Goal: Task Accomplishment & Management: Use online tool/utility

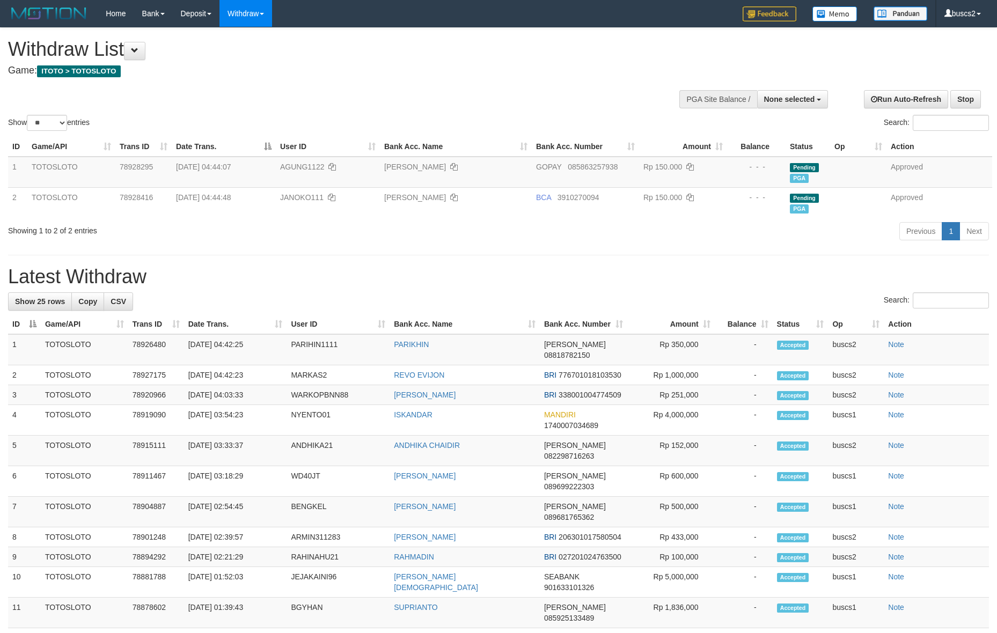
select select
select select "**"
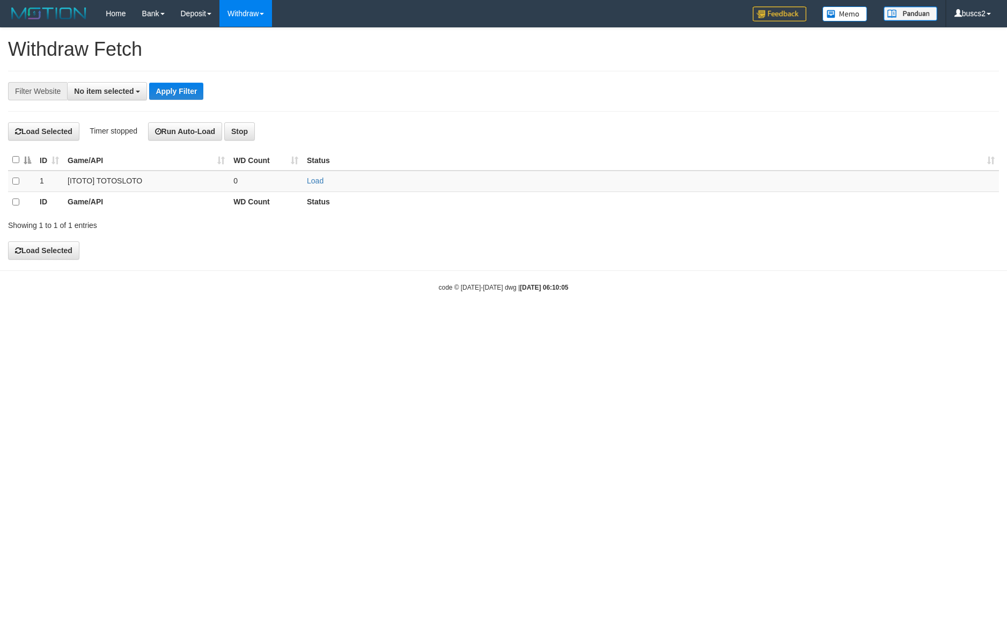
select select
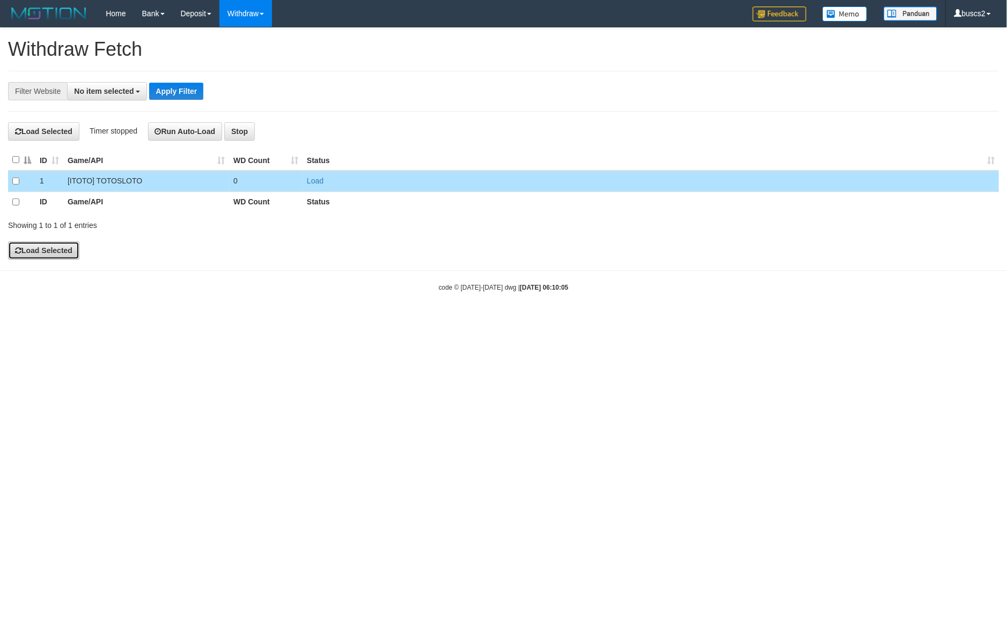
click at [35, 255] on button "Load Selected" at bounding box center [43, 250] width 71 height 18
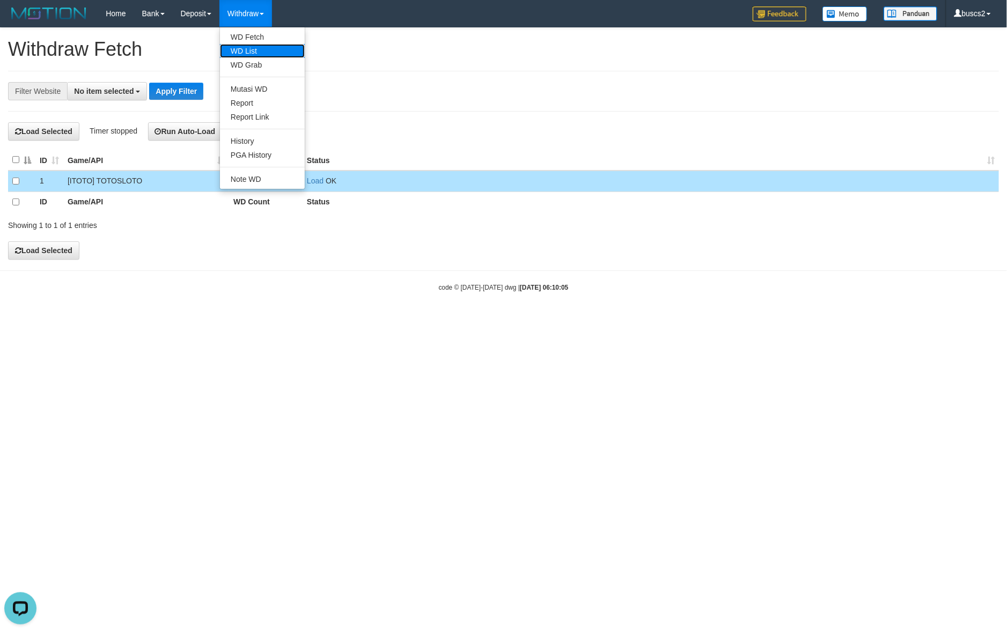
click at [244, 52] on link "WD List" at bounding box center [262, 51] width 85 height 14
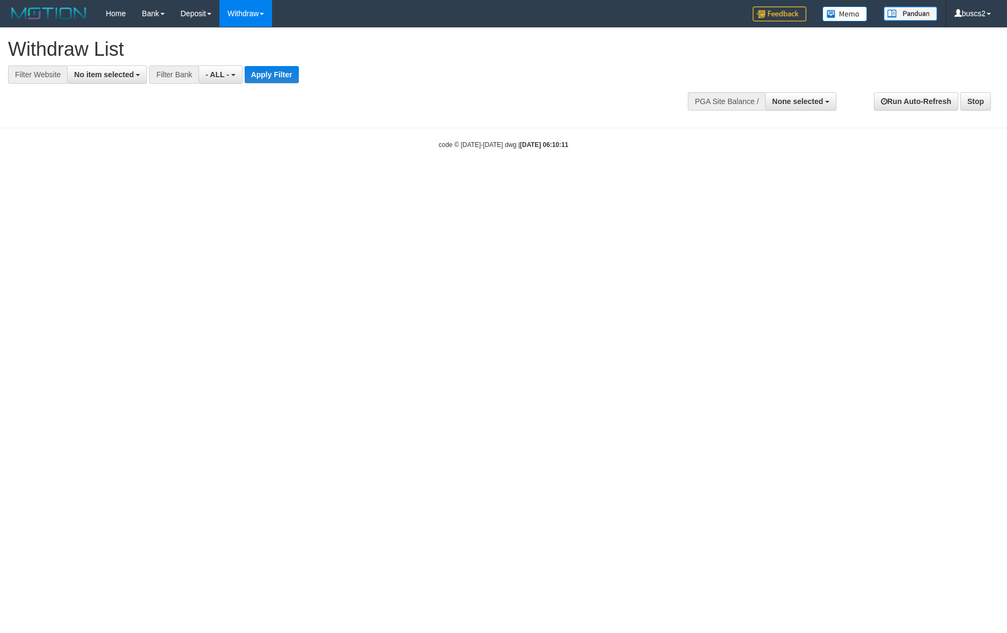
select select
click at [99, 76] on span "No item selected" at bounding box center [104, 74] width 60 height 9
click at [110, 118] on label "SELECT ALL" at bounding box center [104, 115] width 72 height 15
select select "****"
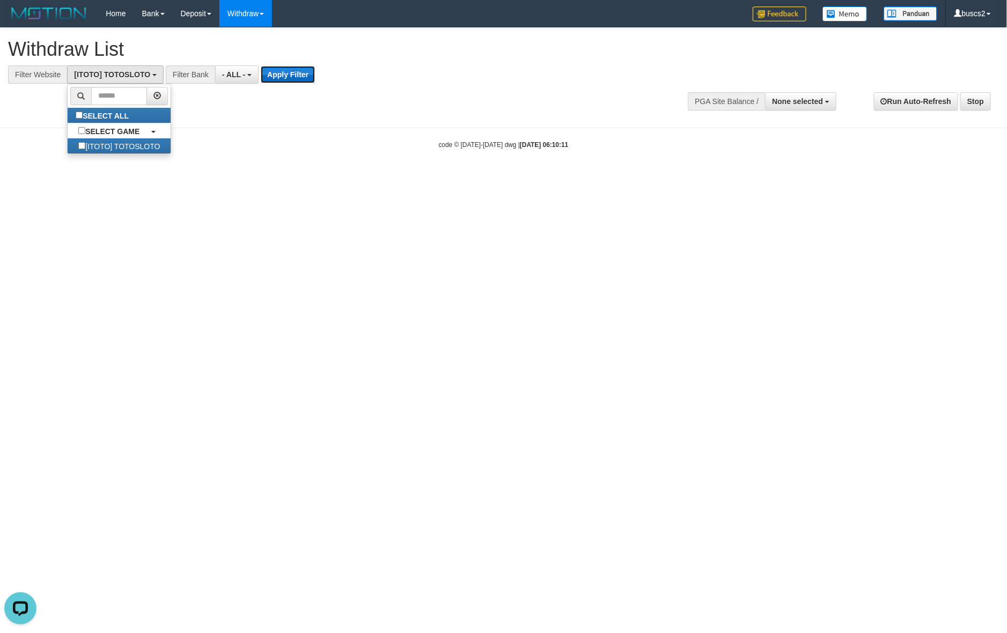
click at [273, 78] on button "Apply Filter" at bounding box center [288, 74] width 54 height 17
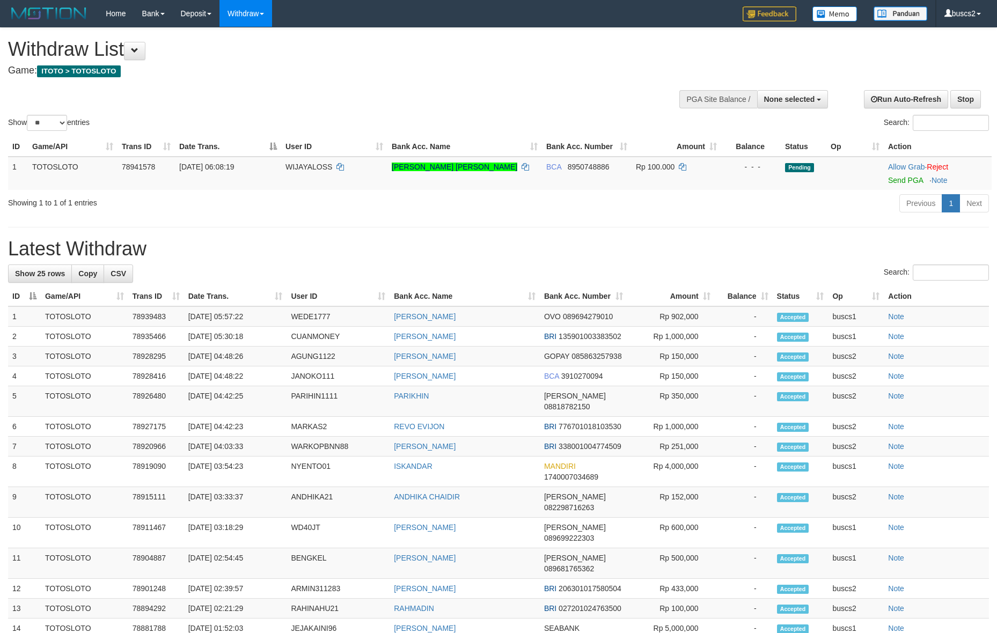
select select
select select "**"
click at [888, 180] on link "Send PGA" at bounding box center [905, 180] width 35 height 9
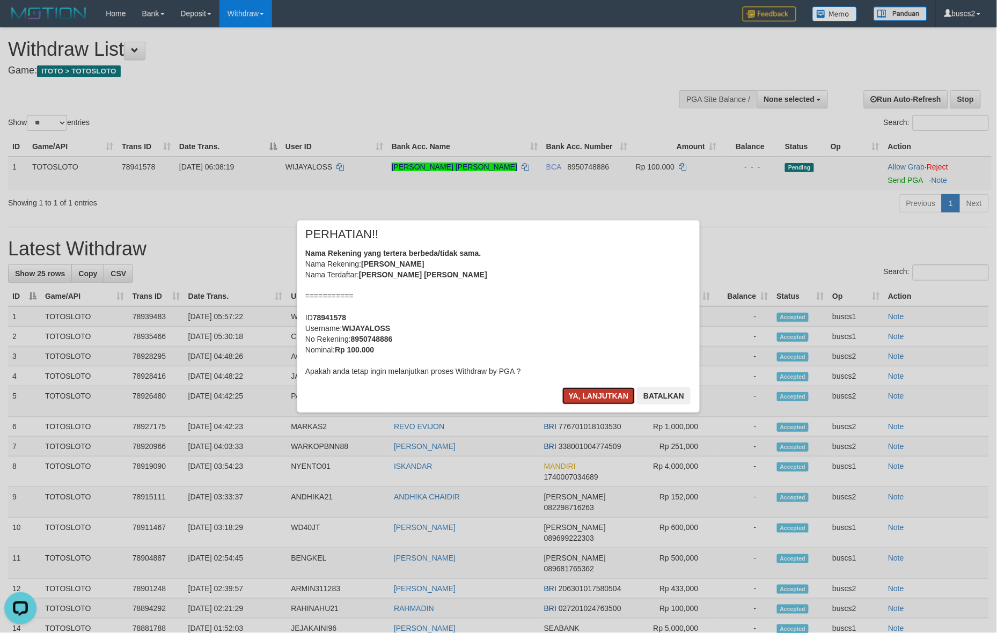
click at [588, 392] on button "Ya, lanjutkan" at bounding box center [598, 395] width 73 height 17
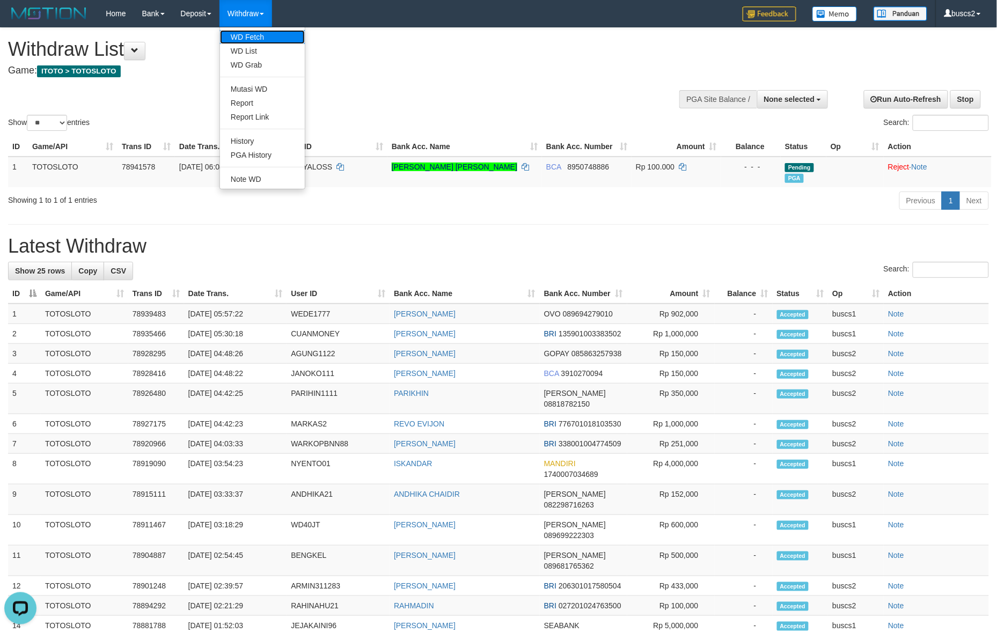
click at [265, 38] on link "WD Fetch" at bounding box center [262, 37] width 85 height 14
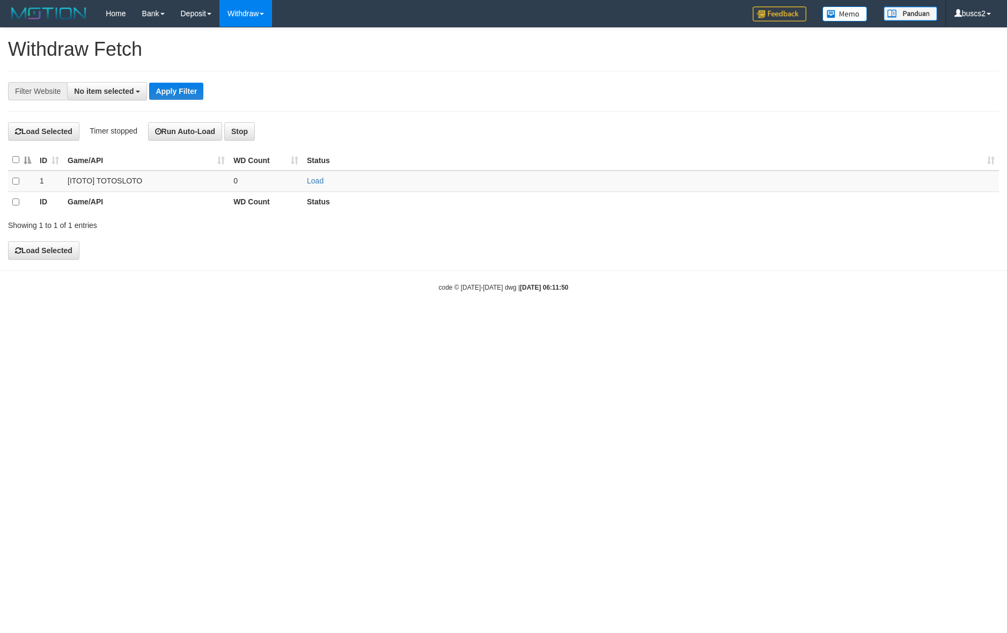
select select
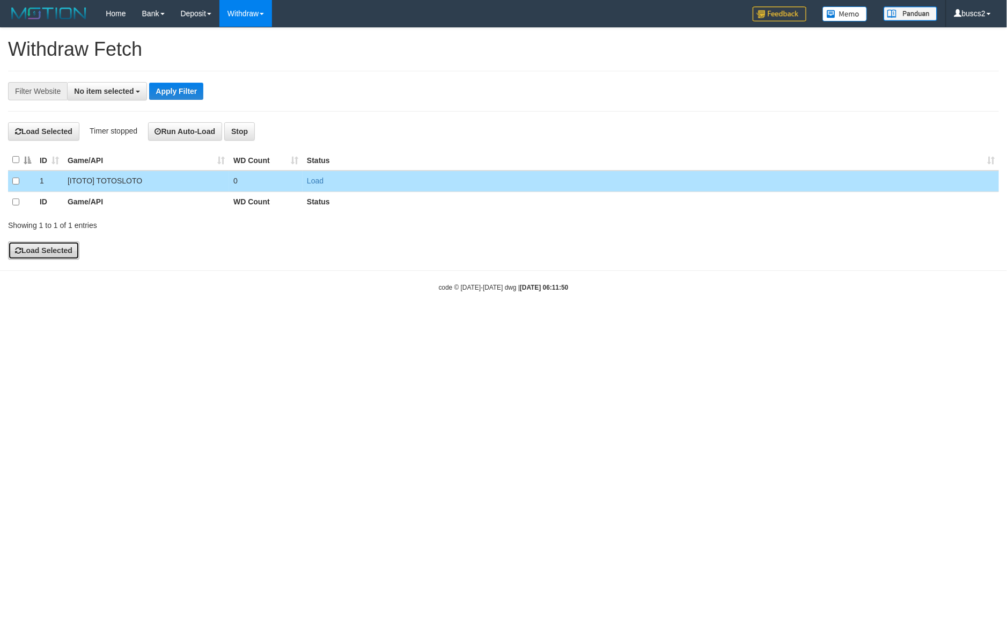
click at [27, 247] on button "Load Selected" at bounding box center [43, 250] width 71 height 18
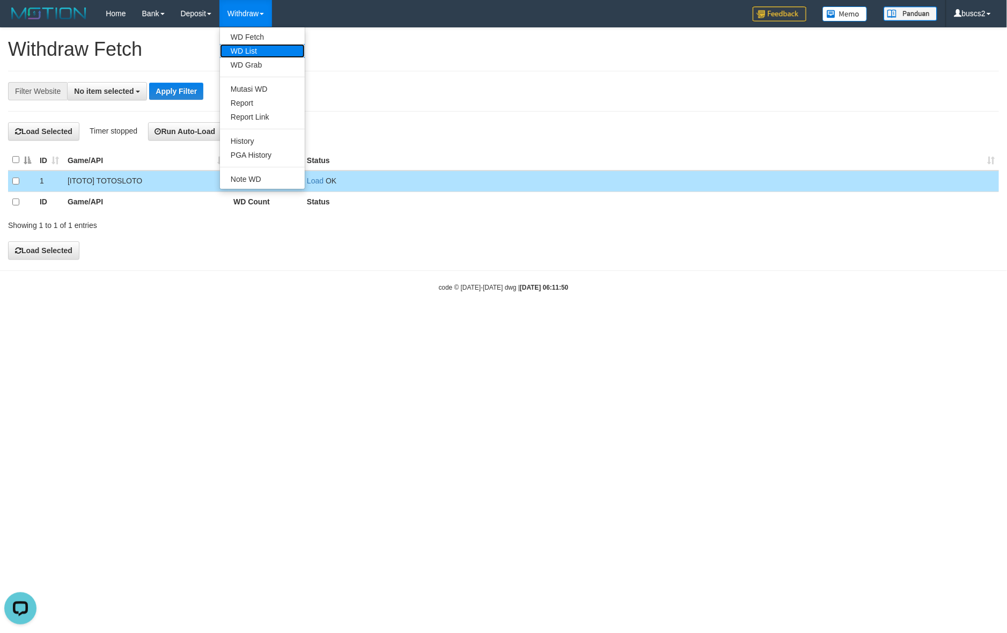
click at [254, 46] on link "WD List" at bounding box center [262, 51] width 85 height 14
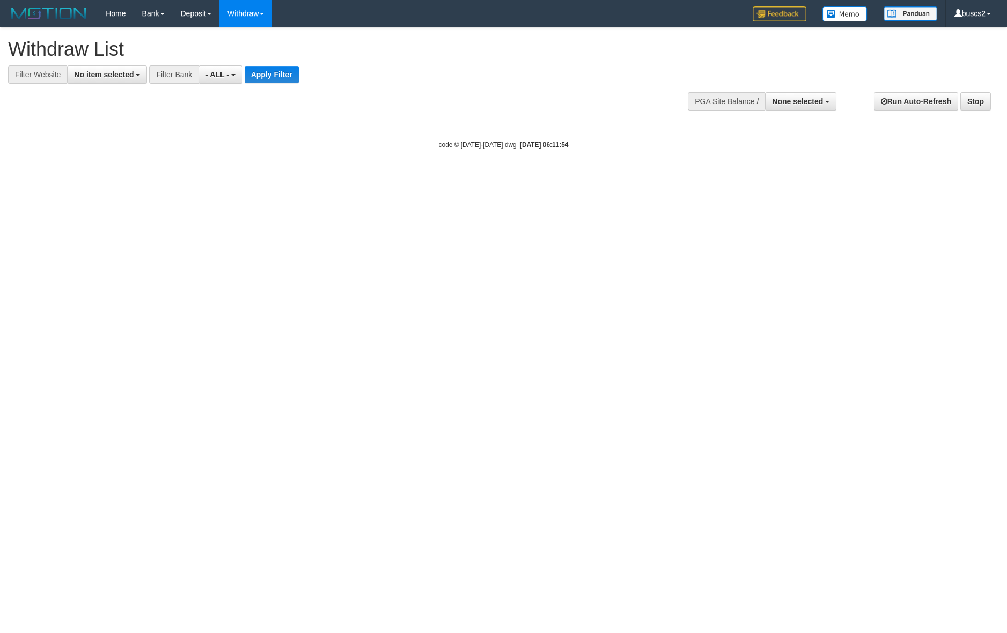
select select
click at [89, 79] on button "No item selected" at bounding box center [107, 74] width 80 height 18
click at [89, 122] on label "SELECT ALL" at bounding box center [104, 115] width 72 height 15
select select "****"
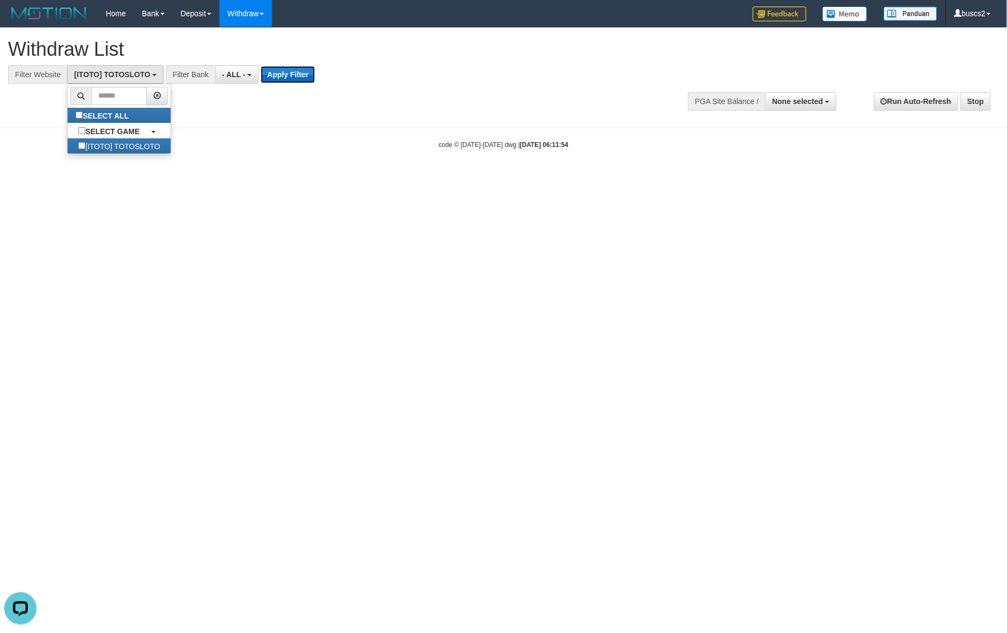
click at [315, 73] on button "Apply Filter" at bounding box center [288, 74] width 54 height 17
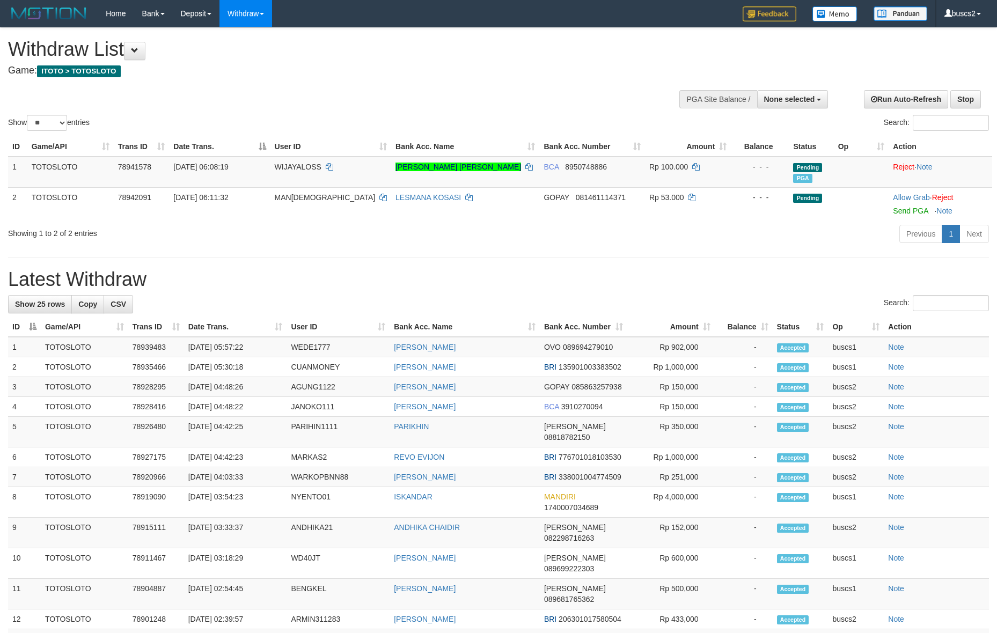
select select
select select "**"
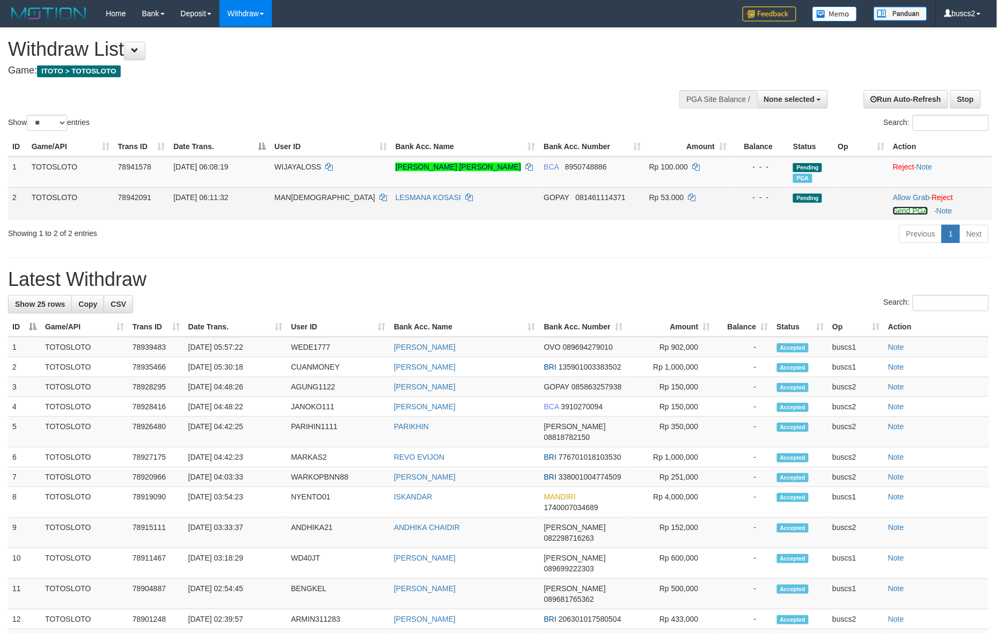
click at [908, 213] on link "Send PGA" at bounding box center [910, 211] width 35 height 9
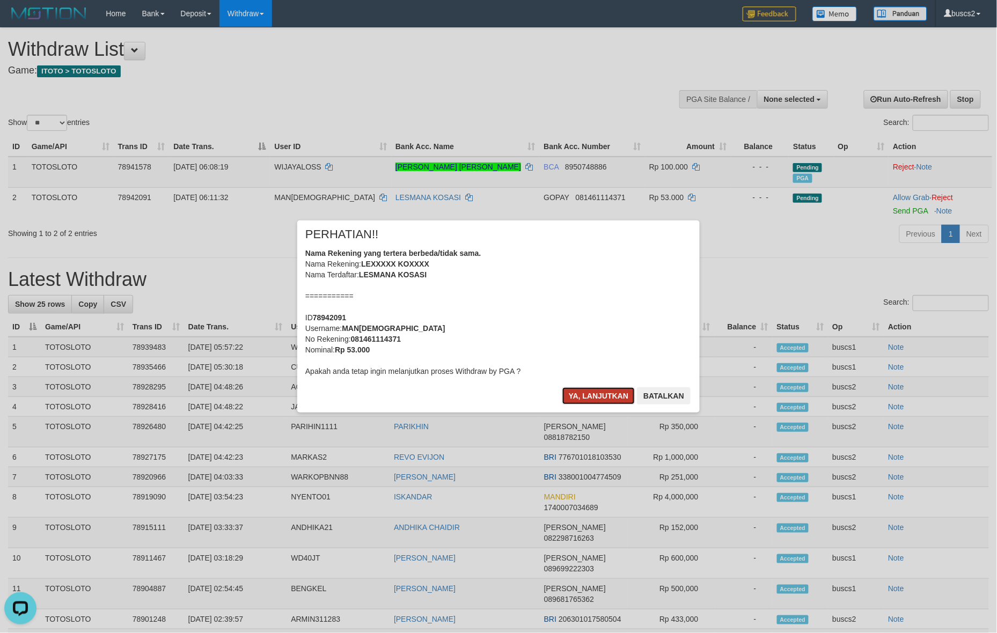
click at [577, 390] on button "Ya, lanjutkan" at bounding box center [598, 395] width 73 height 17
